Goal: Find contact information: Find contact information

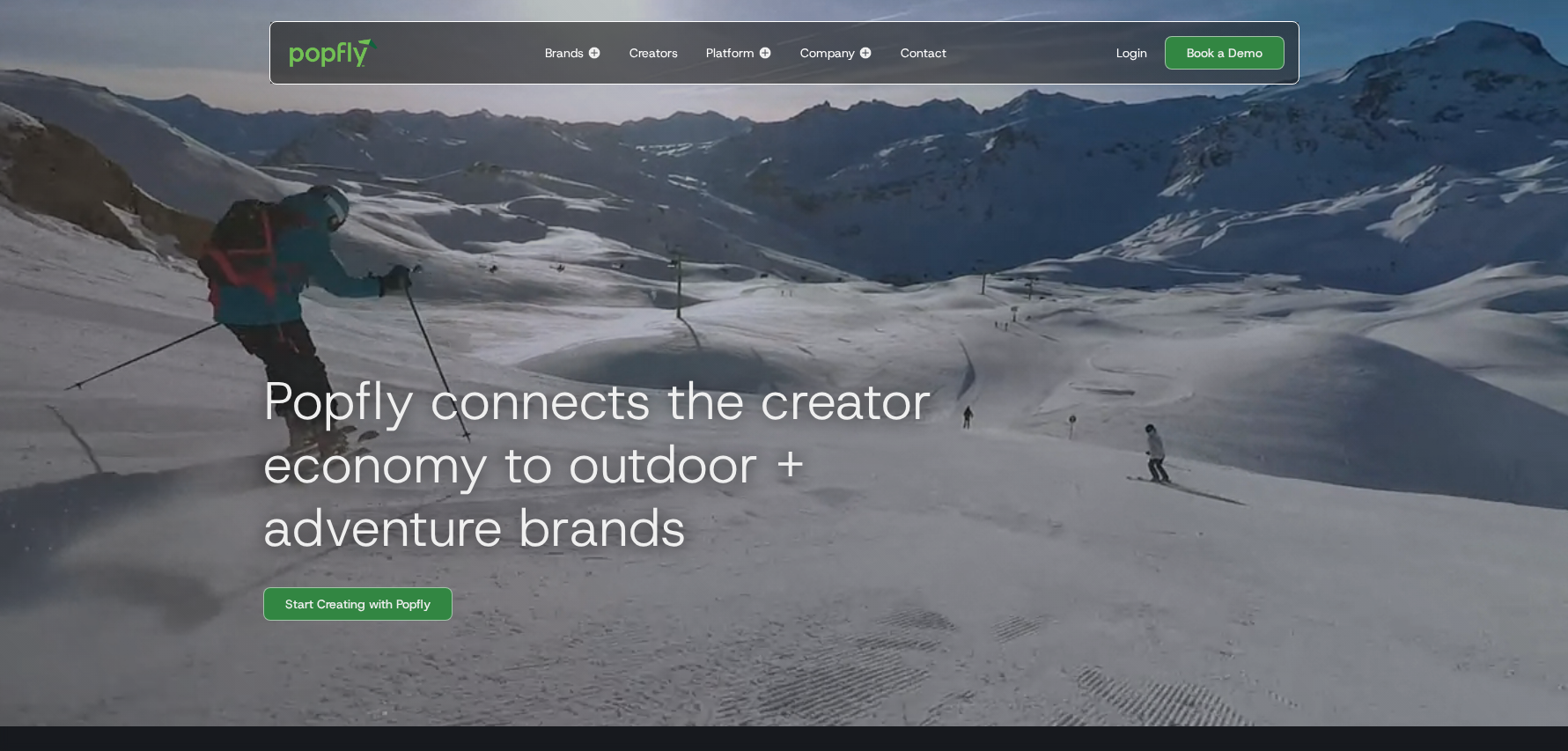
scroll to position [25, 0]
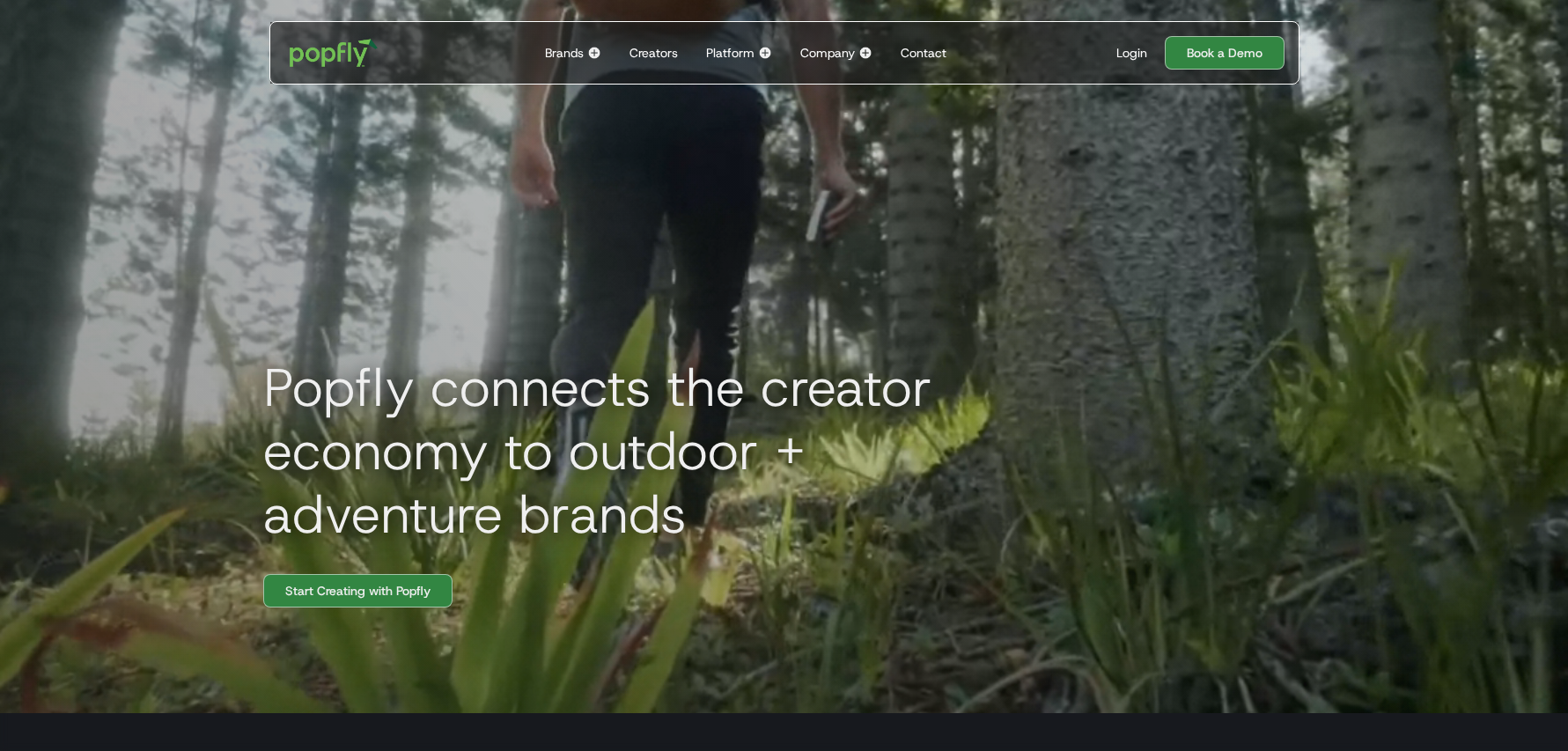
click at [586, 53] on div "Brands Back to main menu Popfly for Brands Connect with creators on the only pl…" at bounding box center [573, 53] width 71 height 62
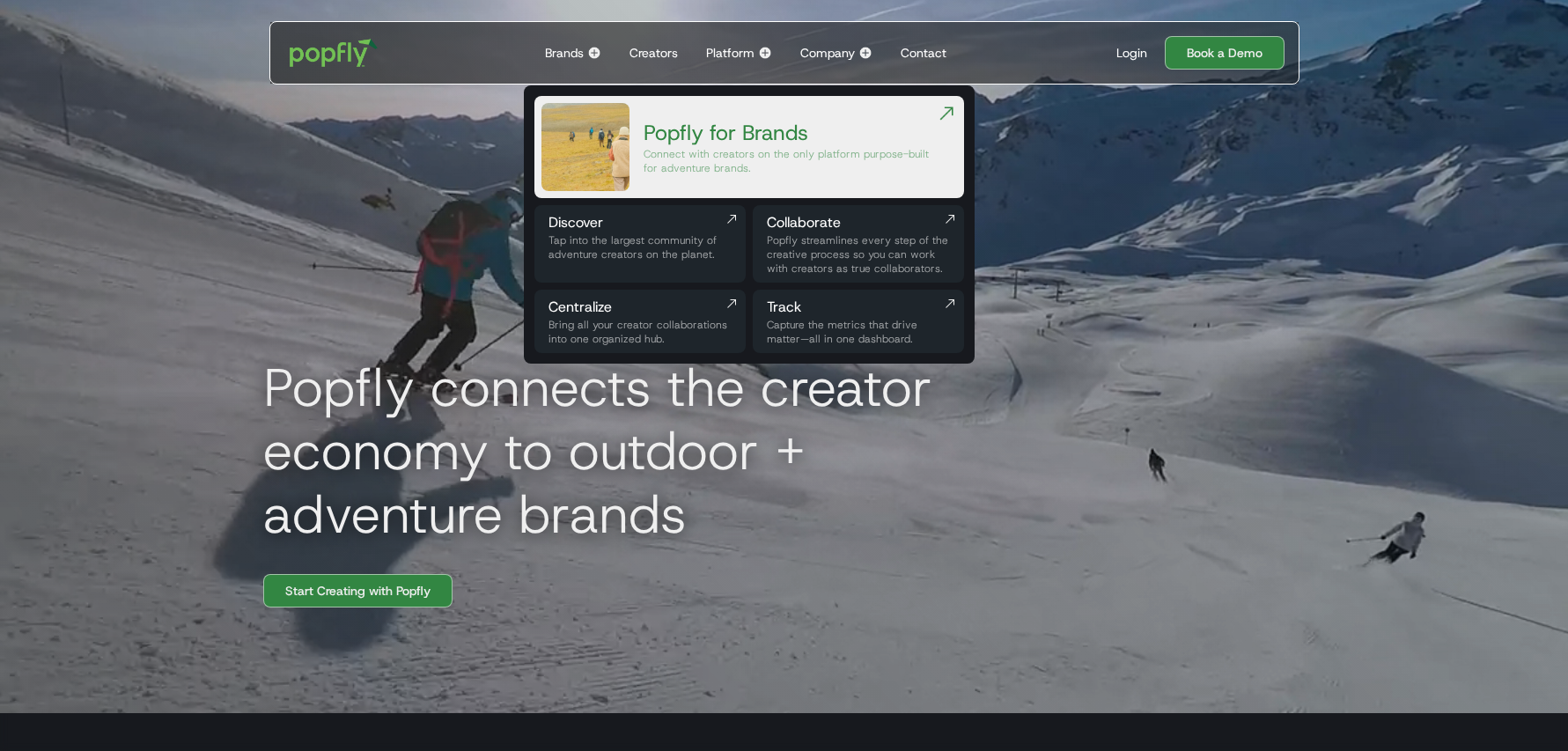
click at [694, 158] on div "Connect with creators on the only platform purpose-built for adventure brands." at bounding box center [789, 161] width 293 height 28
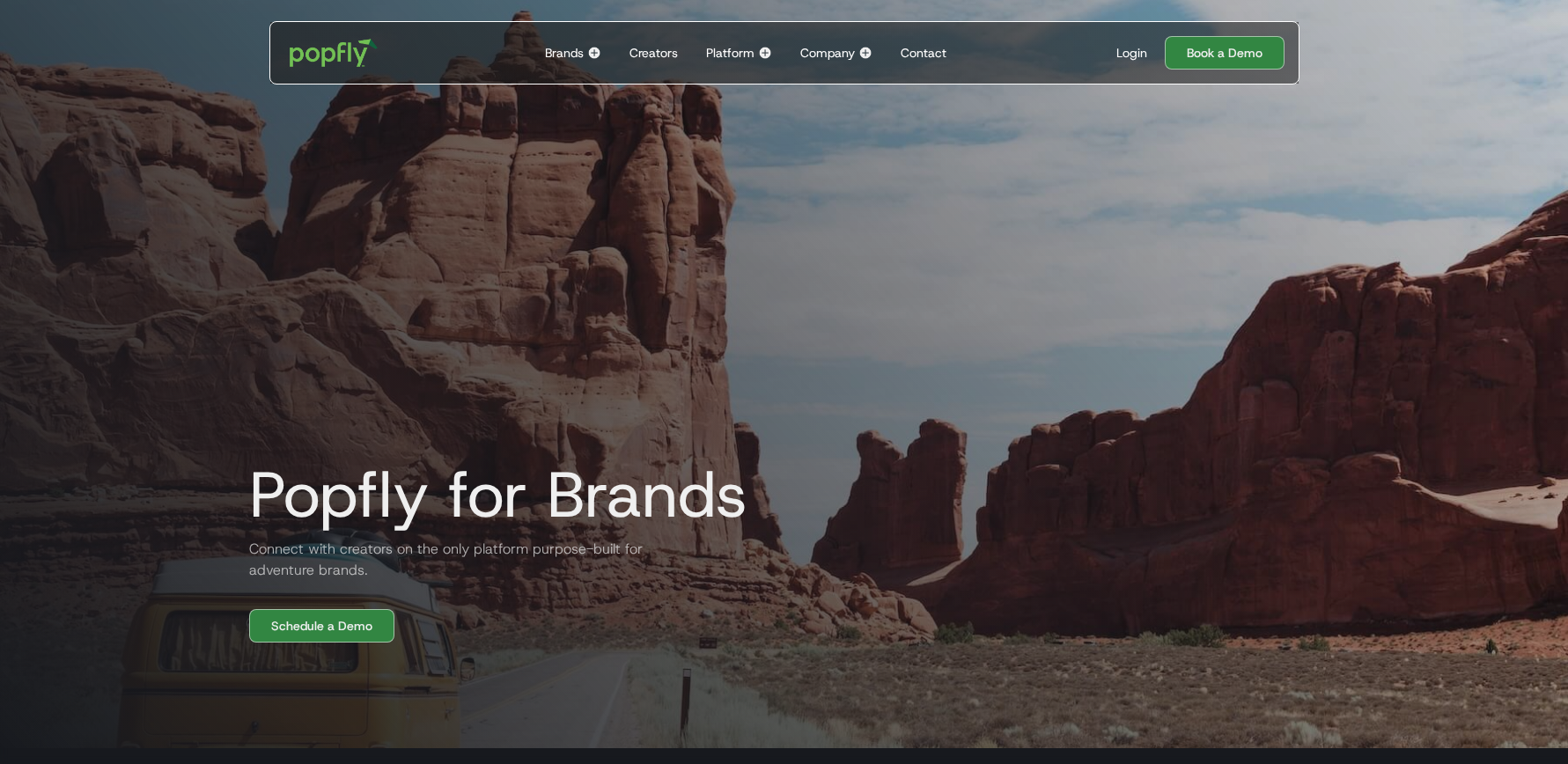
scroll to position [7, 0]
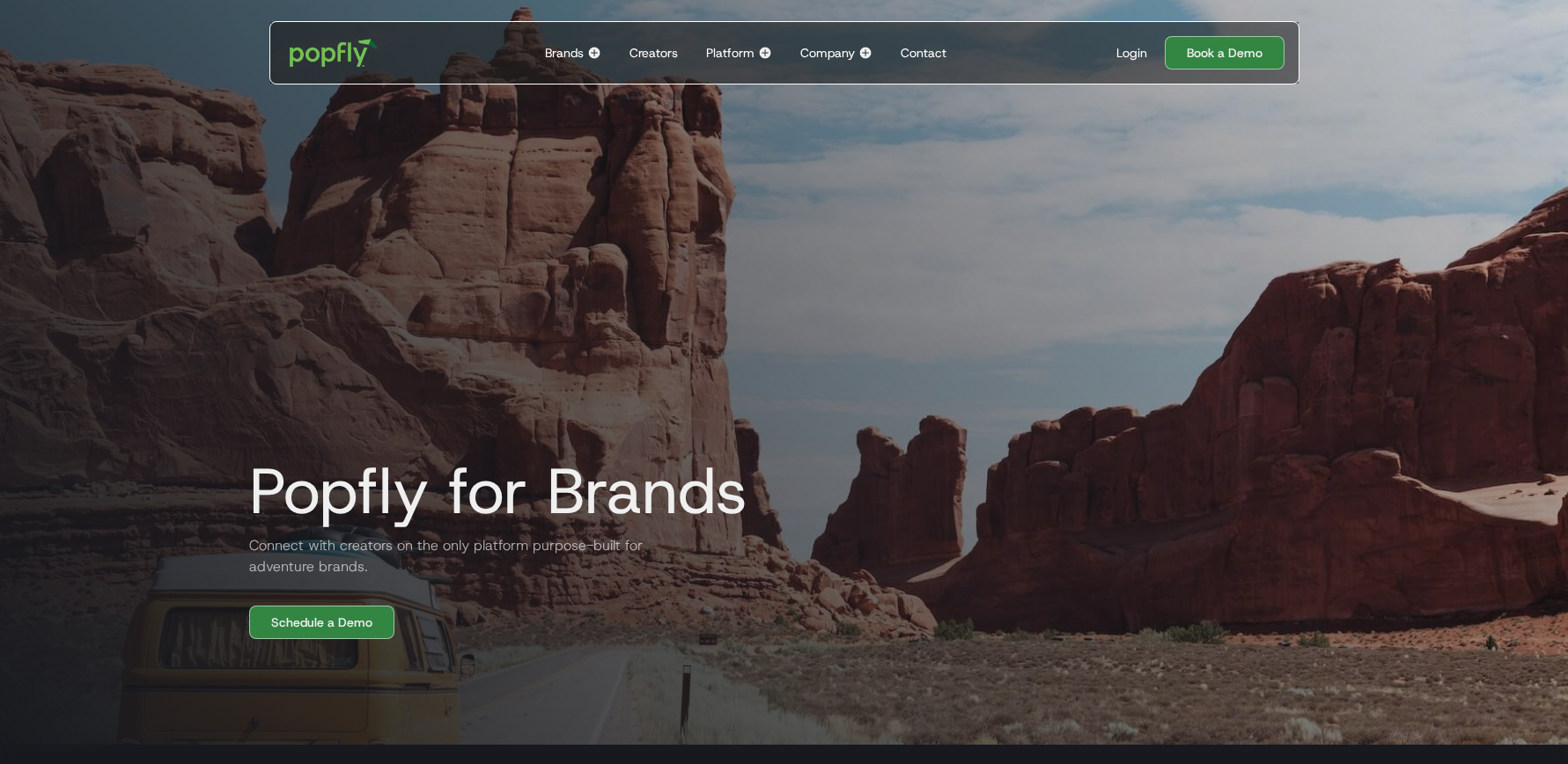
click at [834, 56] on div "Company" at bounding box center [828, 53] width 55 height 18
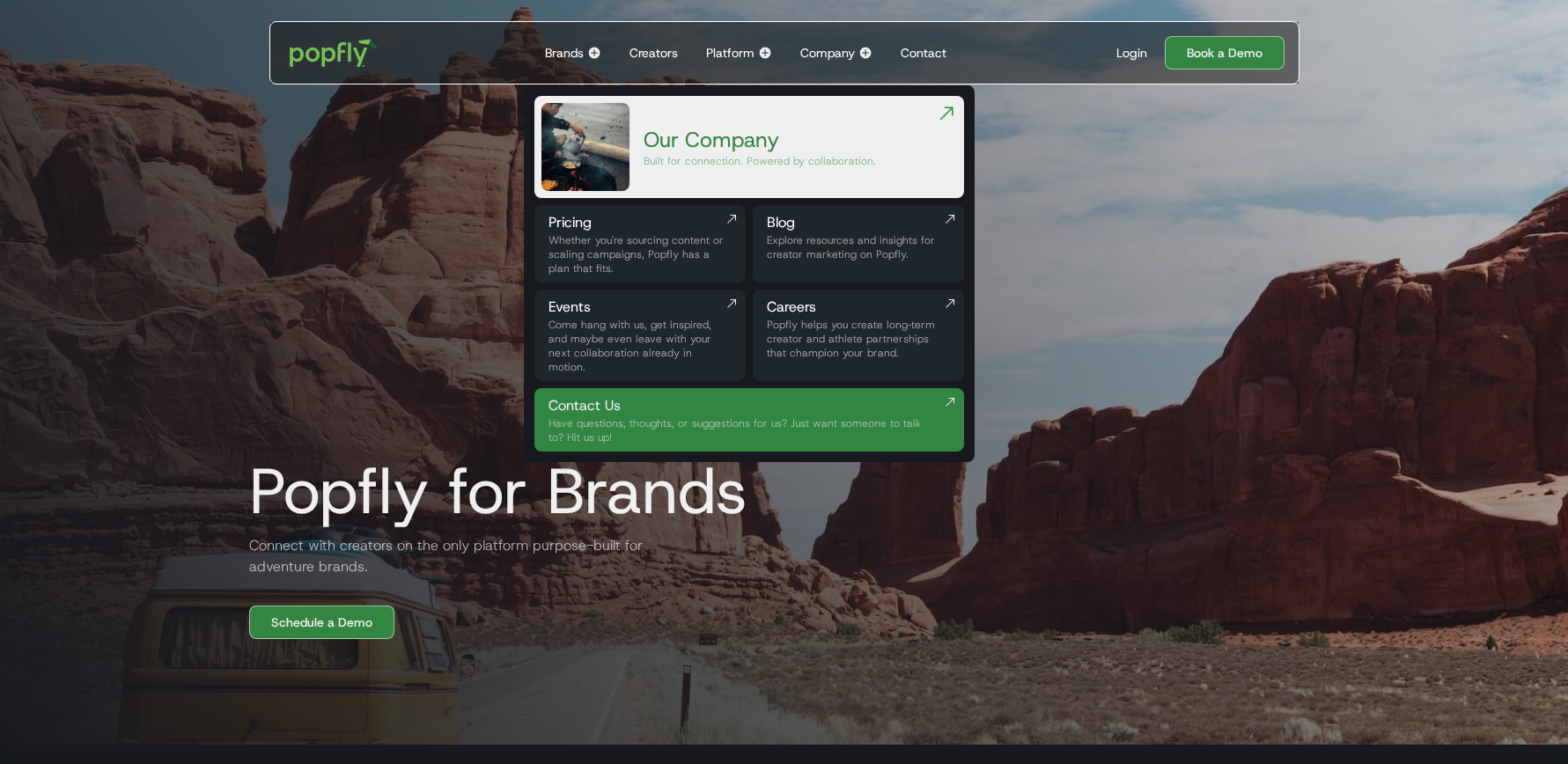
click at [659, 218] on div "Pricing" at bounding box center [640, 223] width 183 height 21
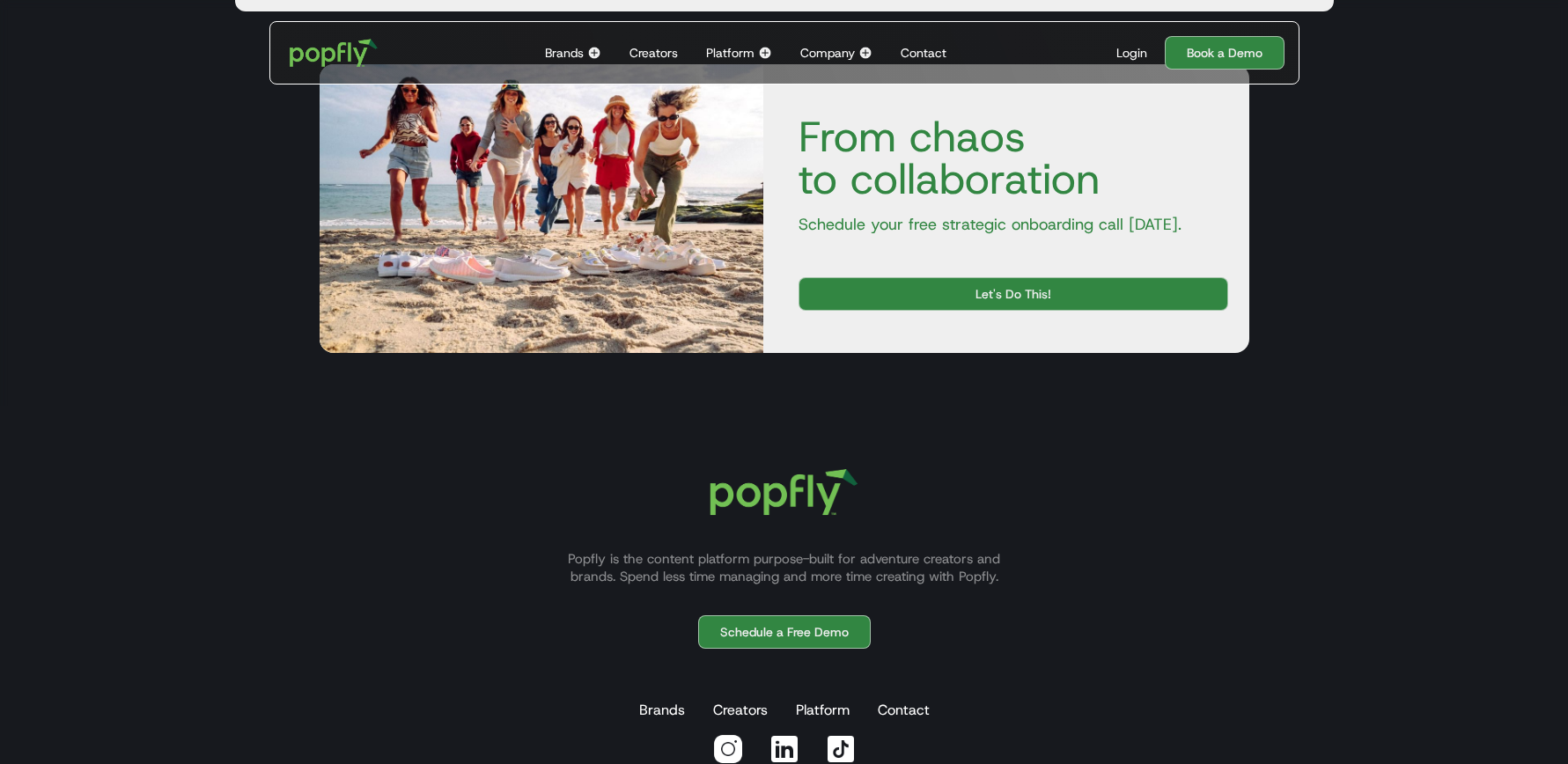
scroll to position [1233, 0]
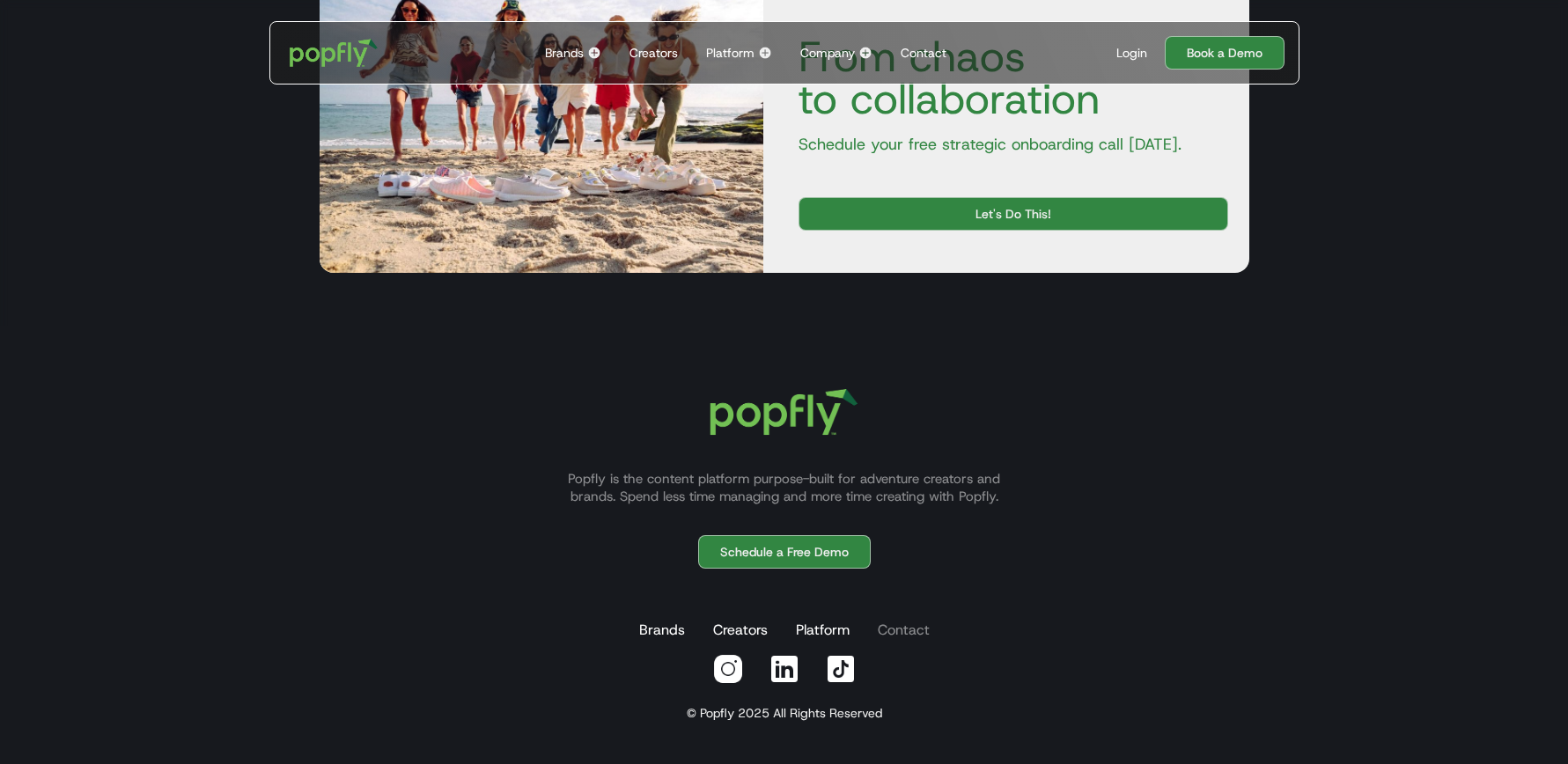
click at [912, 627] on link "Contact" at bounding box center [903, 629] width 59 height 35
